Goal: Navigation & Orientation: Go to known website

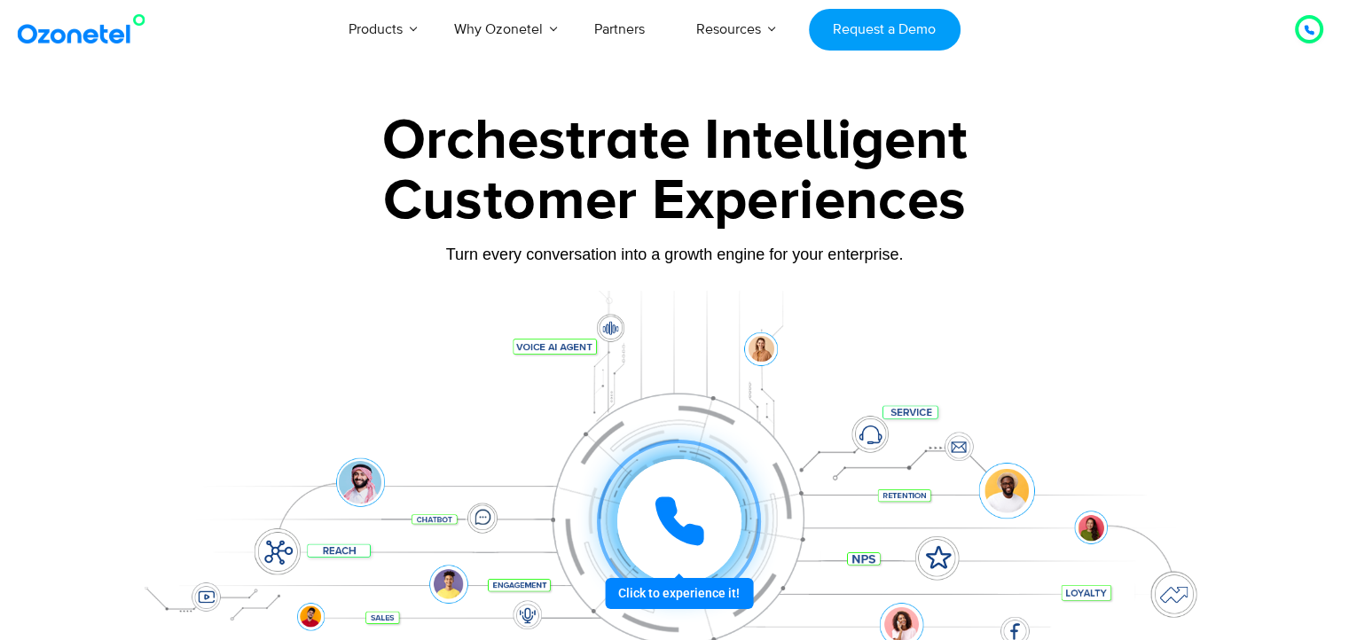
click at [14, 54] on div "Click to talk to us! Call in progress... Products AI & CX Voice AI Agents Agent…" at bounding box center [674, 29] width 1349 height 59
click at [57, 33] on img at bounding box center [85, 29] width 144 height 32
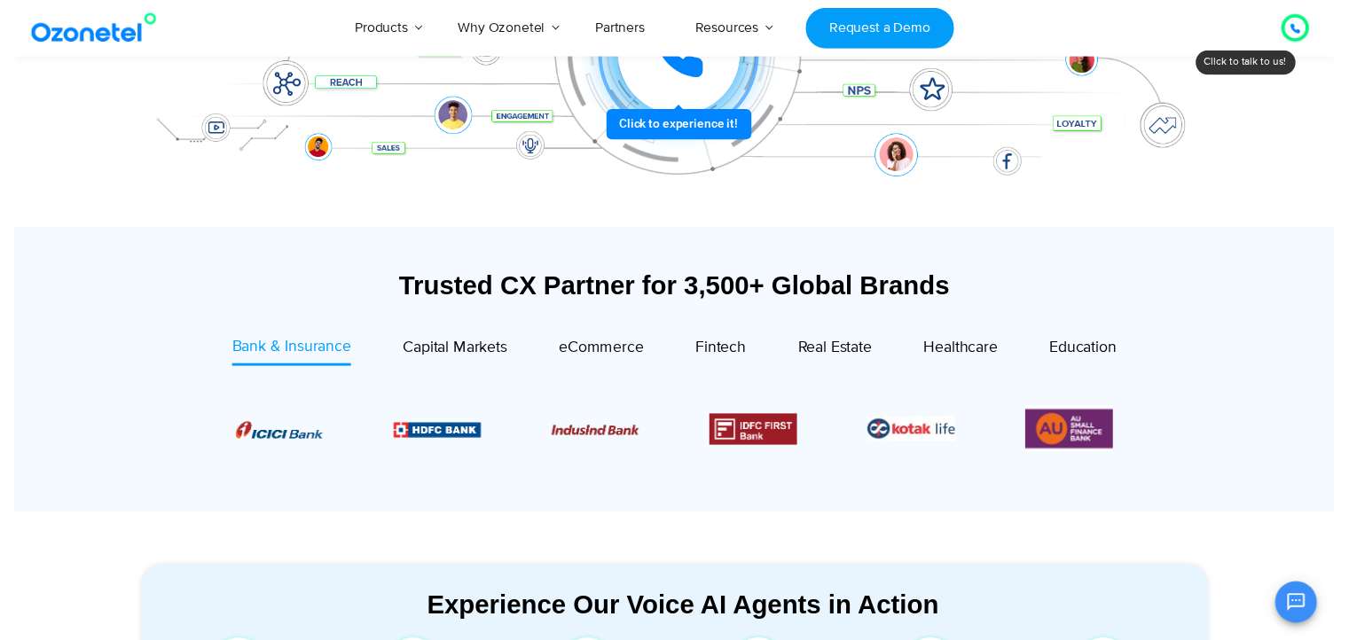
scroll to position [89, 0]
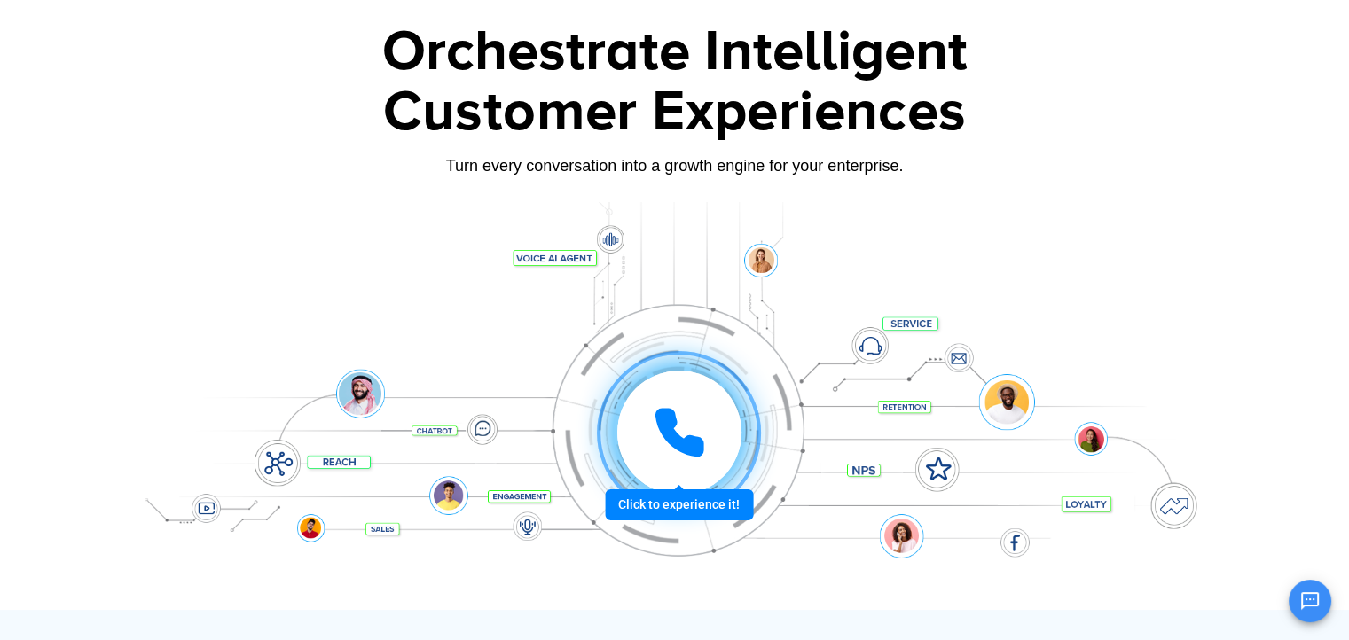
click at [674, 486] on div at bounding box center [679, 433] width 124 height 124
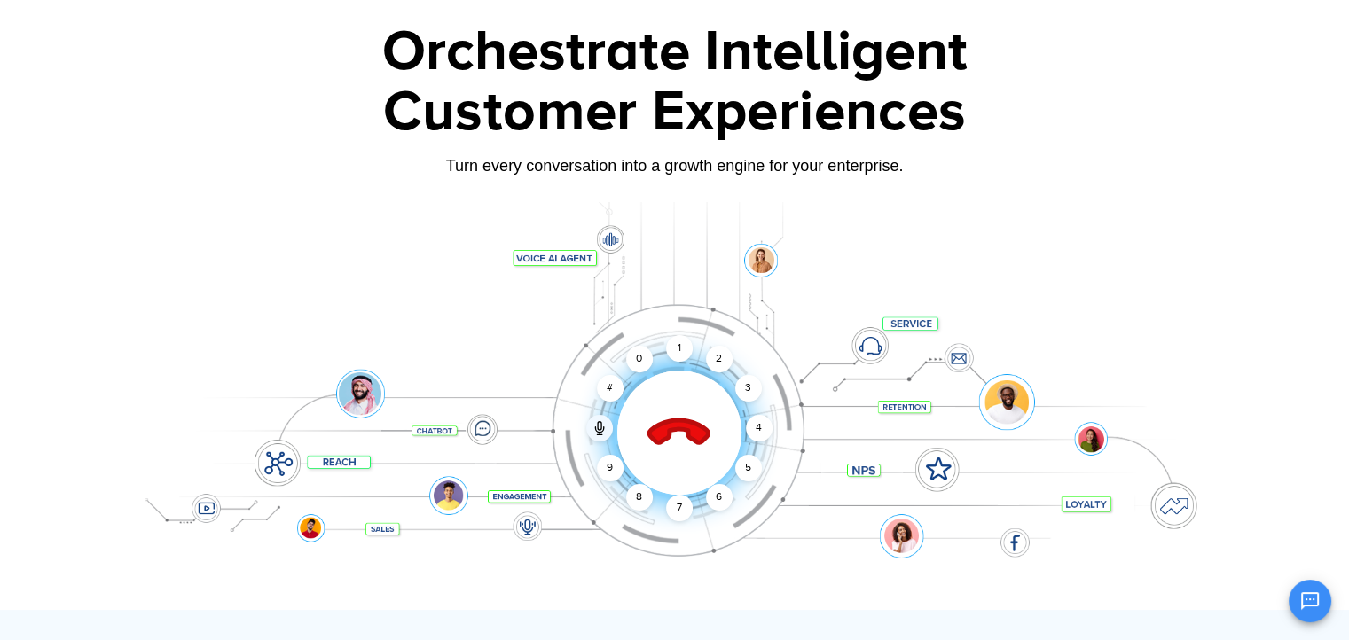
click at [693, 398] on div at bounding box center [680, 433] width 176 height 176
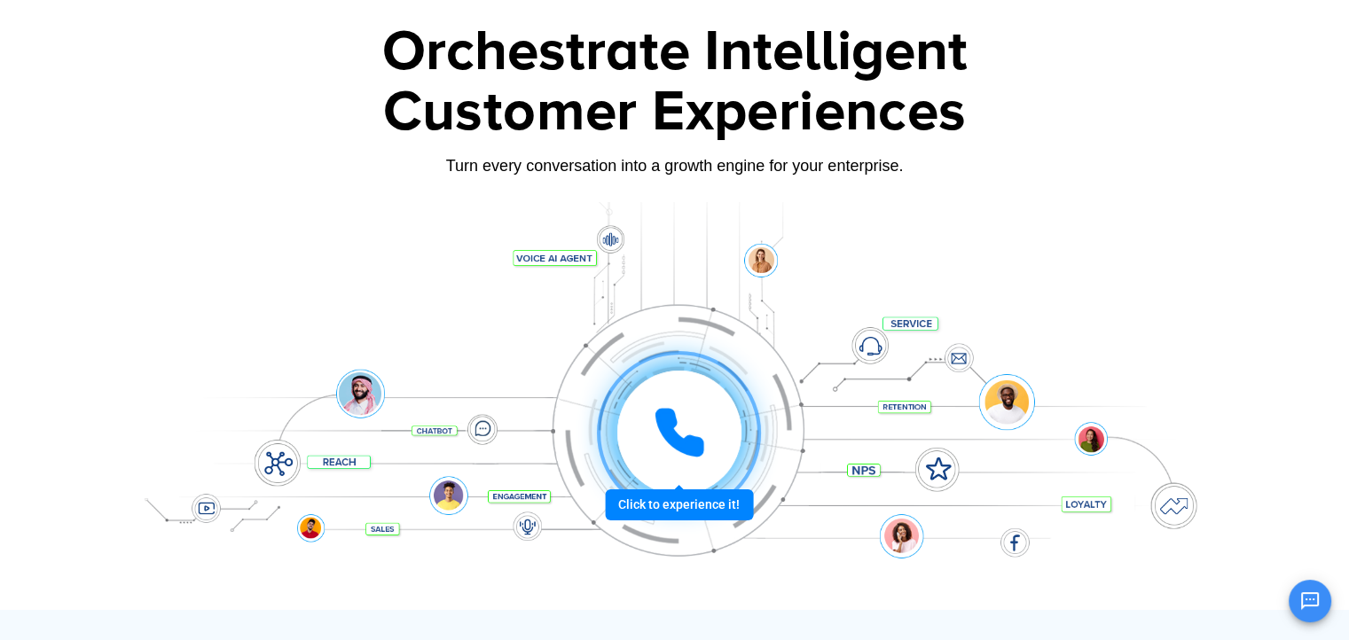
click at [700, 451] on div at bounding box center [679, 433] width 124 height 124
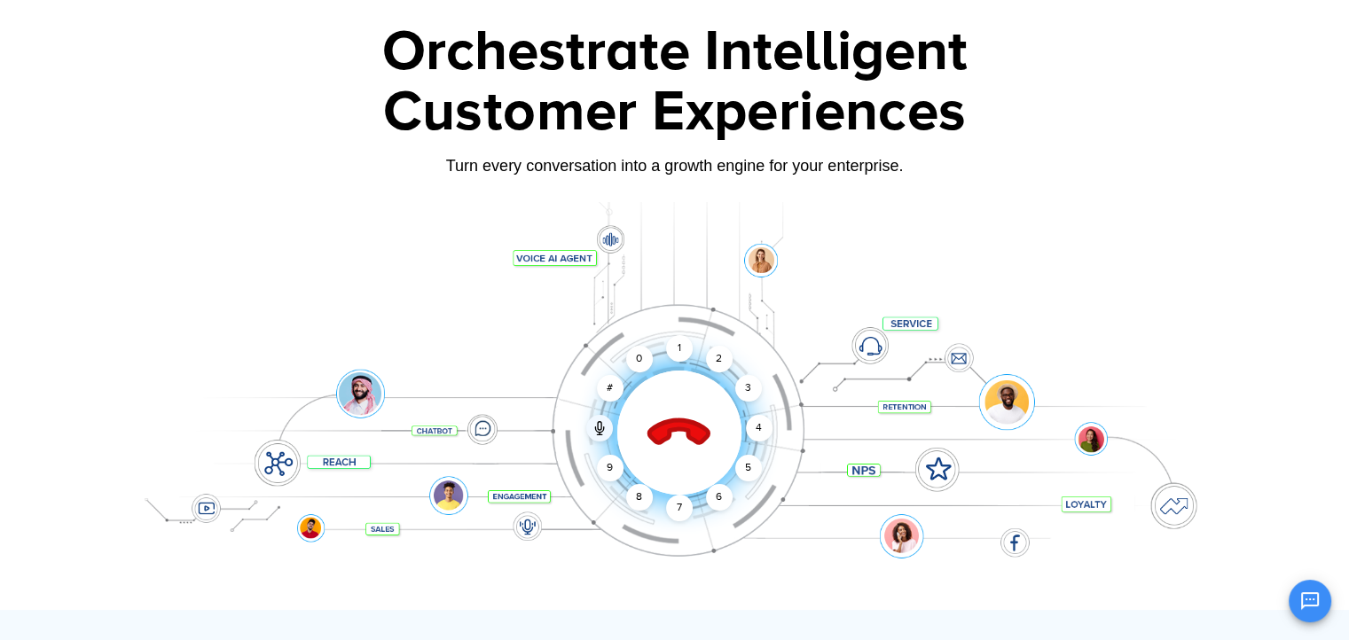
click at [694, 441] on icon at bounding box center [678, 434] width 62 height 62
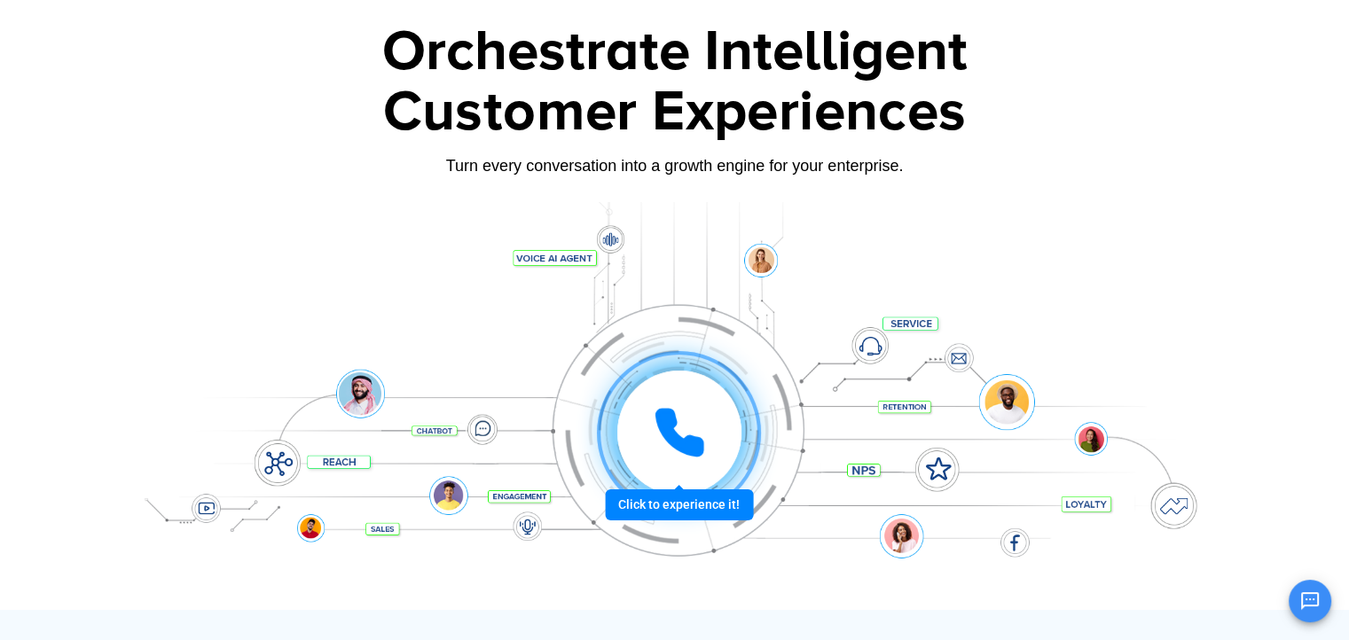
click at [713, 423] on div at bounding box center [679, 433] width 124 height 124
